Goal: Transaction & Acquisition: Purchase product/service

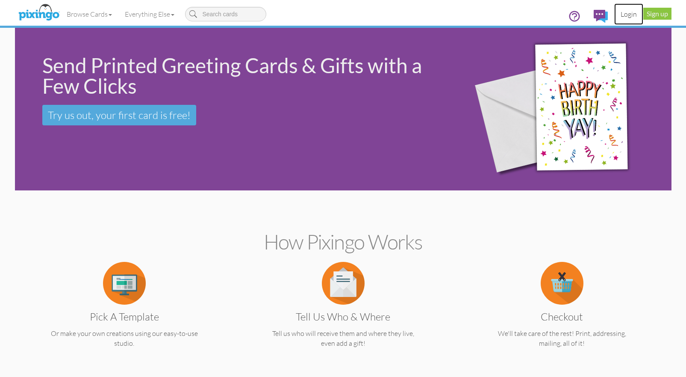
click at [630, 16] on link "Login" at bounding box center [628, 13] width 29 height 21
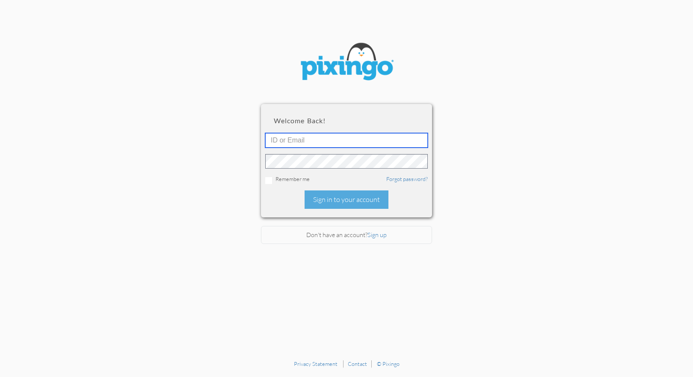
click at [312, 139] on input "text" at bounding box center [346, 140] width 162 height 15
type input "5745"
click at [547, 233] on section "Welcome back! 5745 Remember me Forgot password? Sign in to your account Don't h…" at bounding box center [346, 177] width 693 height 355
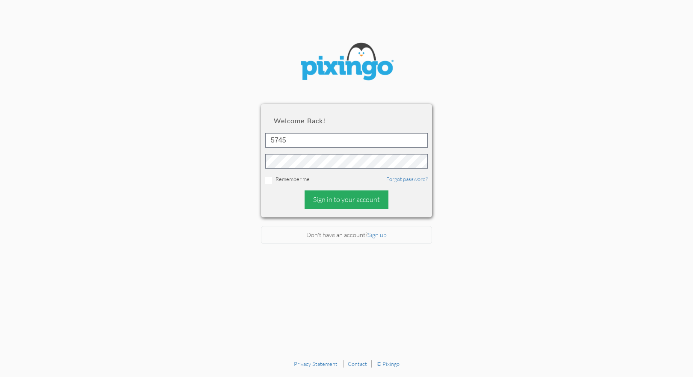
click at [335, 200] on div "Sign in to your account" at bounding box center [346, 199] width 84 height 18
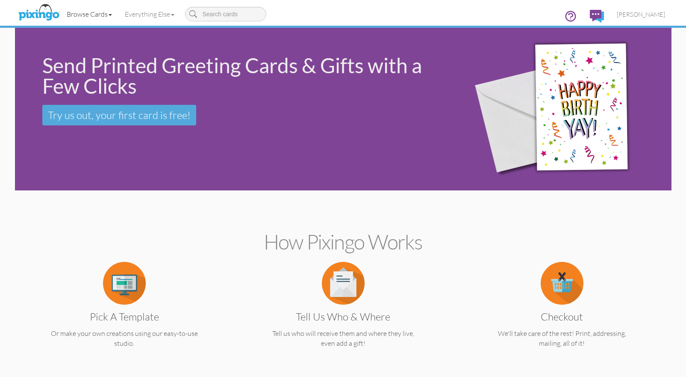
click at [92, 12] on link "Browse Cards" at bounding box center [89, 13] width 58 height 21
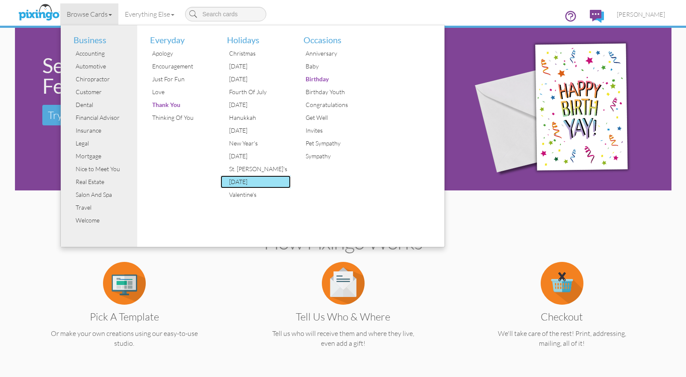
click at [253, 180] on div "[DATE]" at bounding box center [259, 181] width 64 height 13
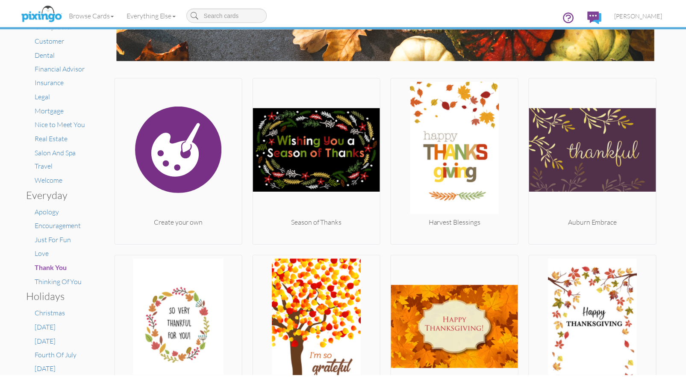
scroll to position [154, 0]
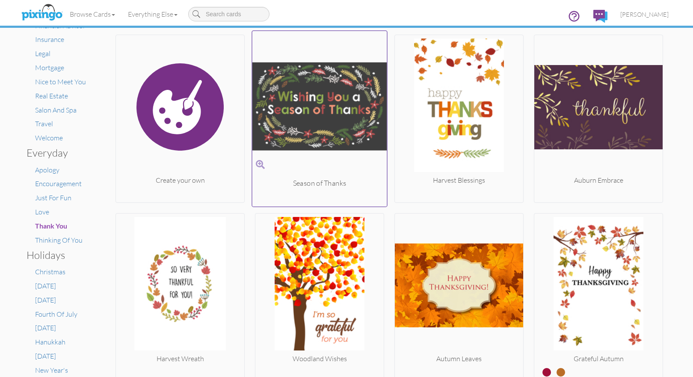
click at [303, 108] on img at bounding box center [319, 107] width 135 height 144
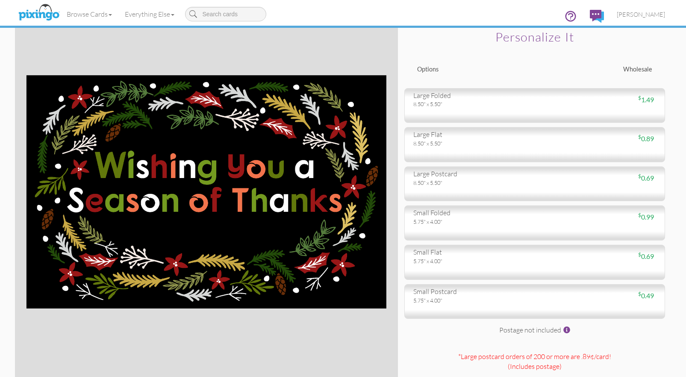
scroll to position [83, 0]
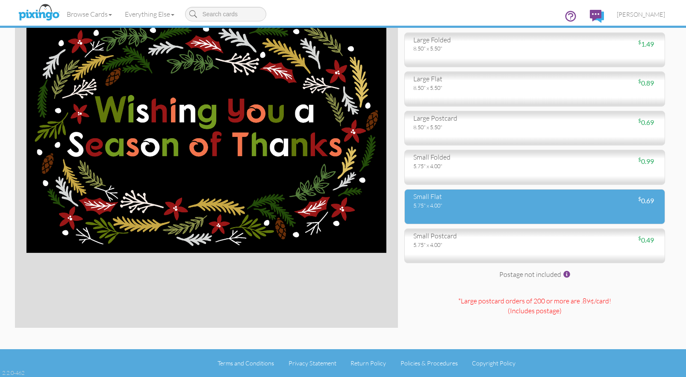
click at [445, 198] on div "small flat" at bounding box center [470, 197] width 115 height 10
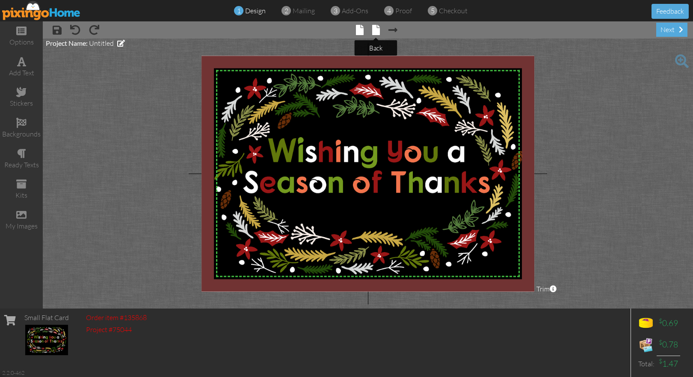
click at [374, 30] on span at bounding box center [376, 30] width 8 height 10
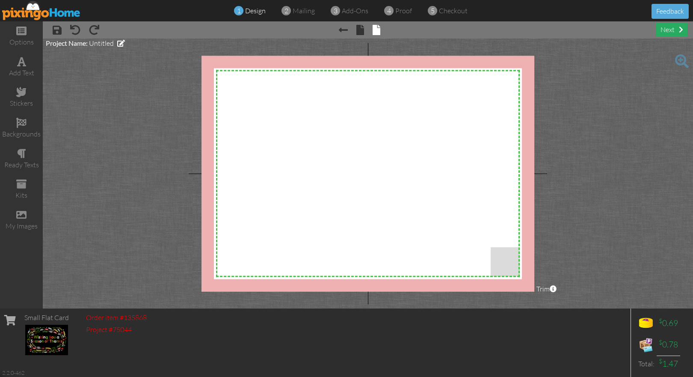
click at [666, 31] on div "next" at bounding box center [671, 30] width 31 height 14
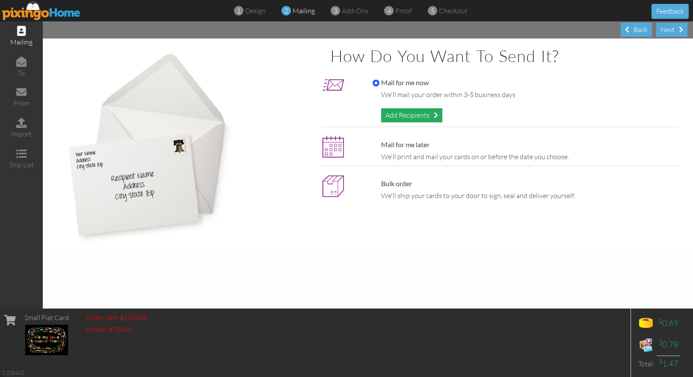
click at [423, 116] on div "Add Recipients" at bounding box center [411, 115] width 61 height 14
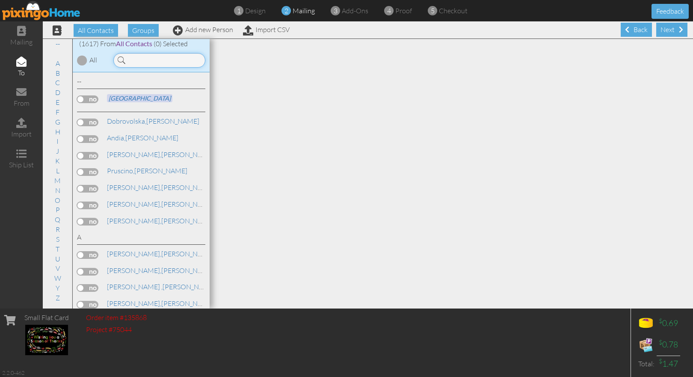
click at [143, 61] on input at bounding box center [159, 60] width 92 height 15
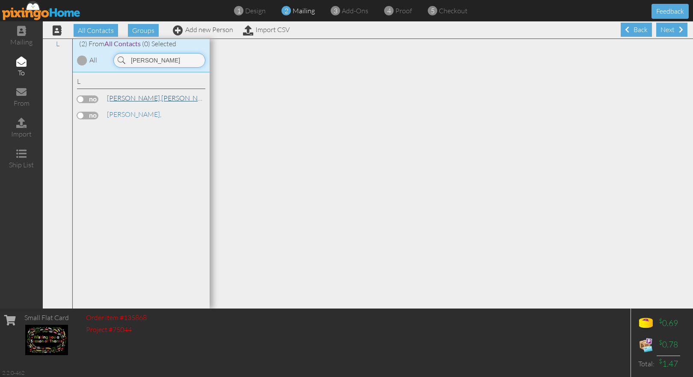
type input "[PERSON_NAME]"
click at [112, 96] on span "[PERSON_NAME]," at bounding box center [134, 98] width 54 height 9
click at [96, 95] on label at bounding box center [87, 99] width 21 height 8
click at [0, 0] on input "checkbox" at bounding box center [0, 0] width 0 height 0
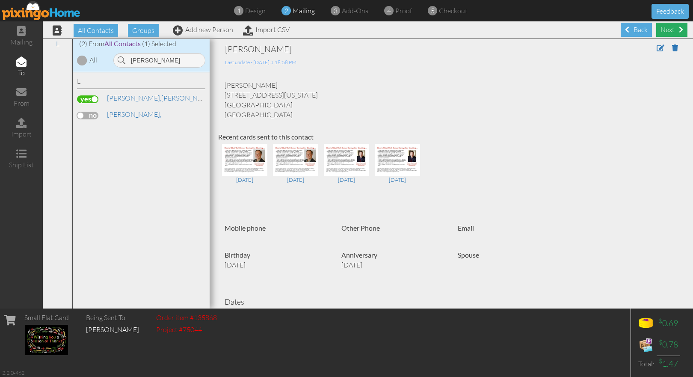
click at [663, 27] on div "Next" at bounding box center [671, 30] width 31 height 14
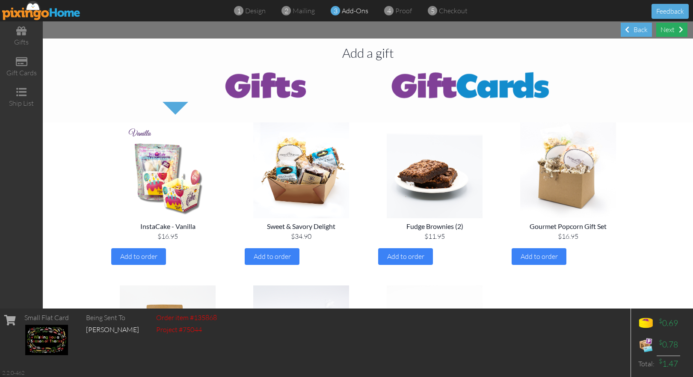
click at [677, 32] on div "Next" at bounding box center [671, 30] width 31 height 14
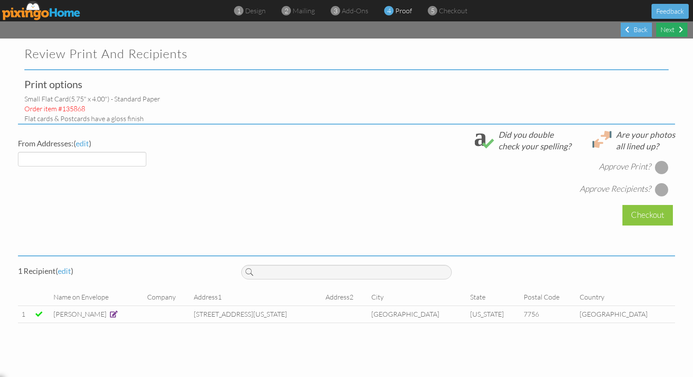
select select "object:6510"
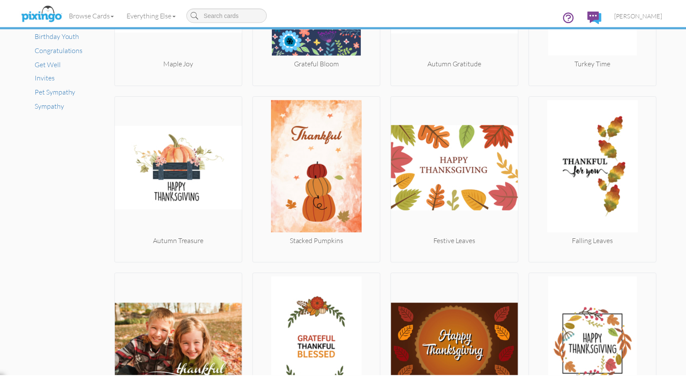
scroll to position [612, 0]
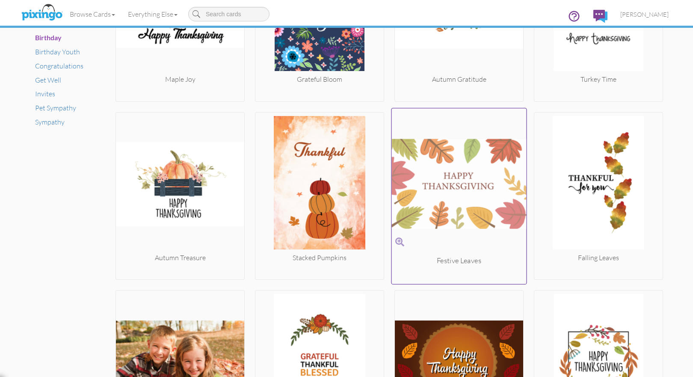
click at [469, 183] on img at bounding box center [459, 184] width 135 height 144
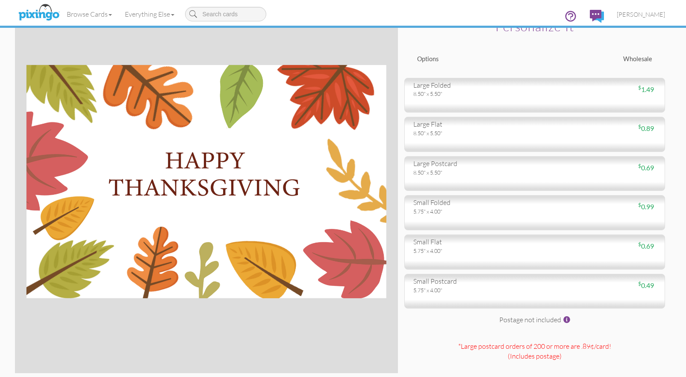
scroll to position [41, 0]
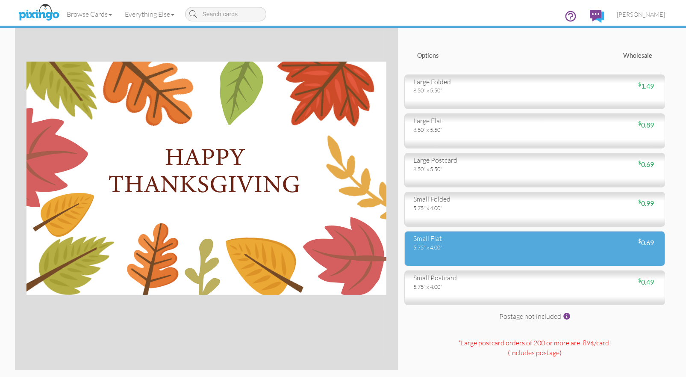
click at [446, 251] on div "5.75" x 4.00"" at bounding box center [470, 247] width 115 height 8
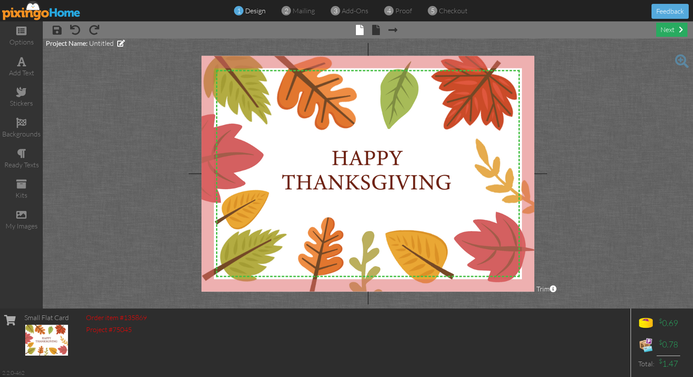
click at [671, 27] on div "next" at bounding box center [671, 30] width 31 height 14
